Goal: Task Accomplishment & Management: Complete application form

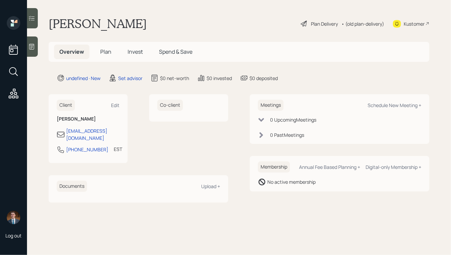
click at [35, 46] on div at bounding box center [32, 46] width 11 height 20
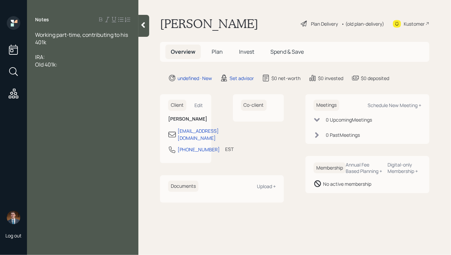
click at [62, 56] on div "IRA:" at bounding box center [82, 56] width 95 height 7
click at [60, 64] on div "Old 401k:" at bounding box center [82, 64] width 95 height 7
click at [50, 73] on span "401k: Diversified in 10 different funds" at bounding box center [80, 71] width 90 height 7
click at [50, 72] on span "401k: diversified in 10 different funds" at bounding box center [80, 71] width 90 height 7
click at [46, 57] on span "IRA: , doing QCDs" at bounding box center [56, 56] width 42 height 7
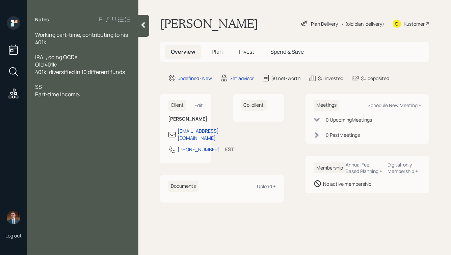
click at [49, 73] on span "401k: diversified in 10 different funds" at bounding box center [80, 71] width 90 height 7
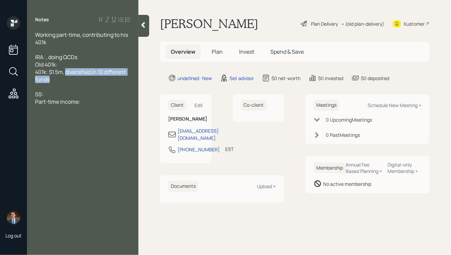
drag, startPoint x: 66, startPoint y: 72, endPoint x: 79, endPoint y: 78, distance: 14.2
click at [79, 78] on div "401k: $1.5m, diversified in 10 different funds" at bounding box center [82, 75] width 95 height 15
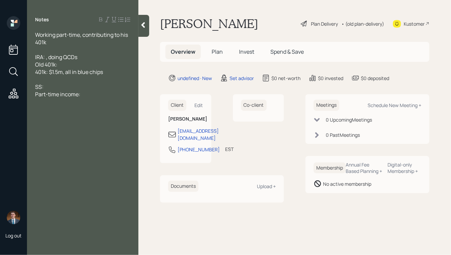
click at [77, 62] on div "Old 401k:" at bounding box center [82, 64] width 95 height 7
click at [45, 57] on span "IRA: , doing QCDs" at bounding box center [56, 56] width 42 height 7
click at [46, 57] on span "IRA: , doing QCDs" at bounding box center [56, 56] width 42 height 7
click at [61, 66] on div "Old 401k:" at bounding box center [82, 64] width 95 height 7
click at [46, 57] on span "IRA: , doing QCDs" at bounding box center [56, 56] width 42 height 7
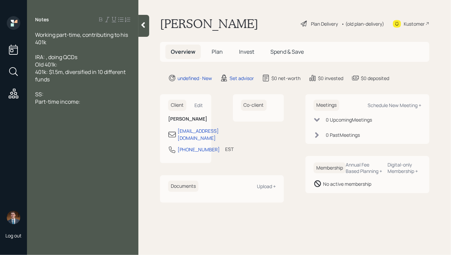
drag, startPoint x: 82, startPoint y: 57, endPoint x: 86, endPoint y: 56, distance: 4.1
click at [86, 56] on div "IRA: , doing QCDs" at bounding box center [82, 56] width 95 height 7
click at [46, 56] on span "IRA: , doing QCDs, all in blue chip funds" at bounding box center [82, 56] width 95 height 7
click at [141, 24] on icon at bounding box center [143, 25] width 7 height 7
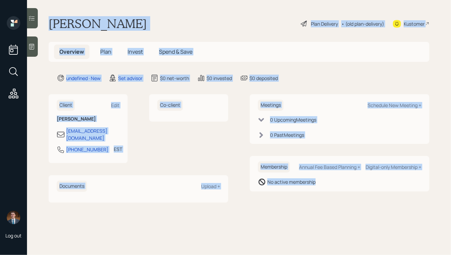
drag, startPoint x: 48, startPoint y: 18, endPoint x: 273, endPoint y: 205, distance: 293.0
click at [274, 205] on main "[PERSON_NAME] Plan Delivery • (old plan-delivery) Kustomer Overview Plan Invest…" at bounding box center [239, 127] width 424 height 255
click at [273, 205] on main "[PERSON_NAME] Plan Delivery • (old plan-delivery) Kustomer Overview Plan Invest…" at bounding box center [239, 127] width 424 height 255
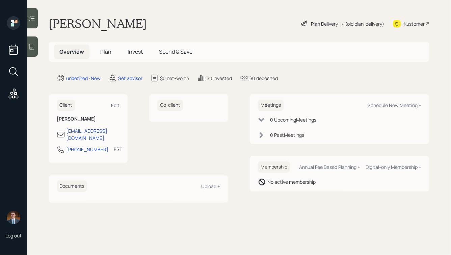
drag, startPoint x: 322, startPoint y: 204, endPoint x: 150, endPoint y: 30, distance: 245.4
click at [150, 30] on main "[PERSON_NAME] Plan Delivery • (old plan-delivery) Kustomer Overview Plan Invest…" at bounding box center [239, 127] width 424 height 255
click at [147, 30] on h1 "[PERSON_NAME]" at bounding box center [98, 23] width 98 height 15
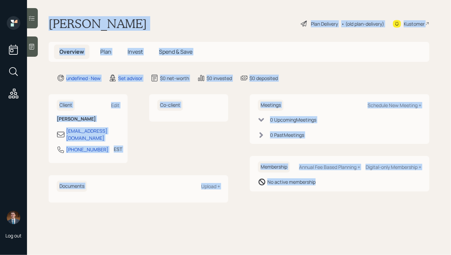
drag, startPoint x: 49, startPoint y: 19, endPoint x: 277, endPoint y: 208, distance: 296.1
click at [277, 208] on main "[PERSON_NAME] Plan Delivery • (old plan-delivery) Kustomer Overview Plan Invest…" at bounding box center [239, 127] width 424 height 255
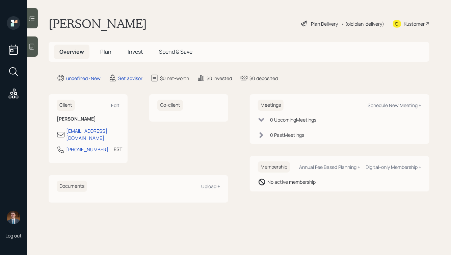
click at [34, 48] on icon at bounding box center [31, 46] width 7 height 7
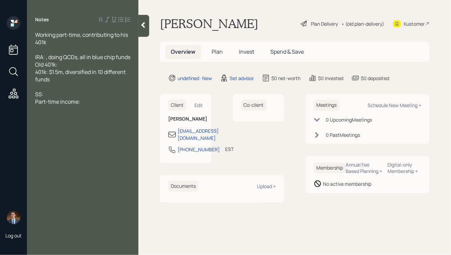
click at [74, 83] on div "IRA: , doing QCDs, all in blue chip funds Old 401k: 401k: $1.5m, diversified in…" at bounding box center [82, 68] width 95 height 30
click at [65, 73] on div "IRA: , doing QCDs, all in blue chip funds Old 401k: 401k: $1.5m, diversified in…" at bounding box center [82, 68] width 95 height 30
click at [93, 105] on div "SS: Part-time income:" at bounding box center [82, 97] width 95 height 15
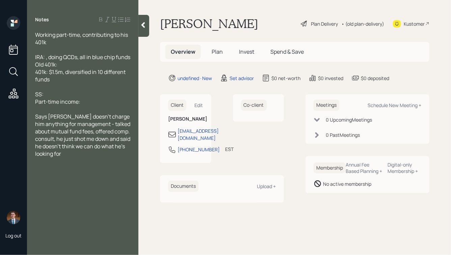
click at [112, 66] on div "IRA: , doing QCDs, all in blue chip funds Old 401k: 401k: $1.5m, diversified in…" at bounding box center [82, 68] width 95 height 30
click at [143, 29] on div at bounding box center [143, 26] width 11 height 22
